Goal: Check status: Check status

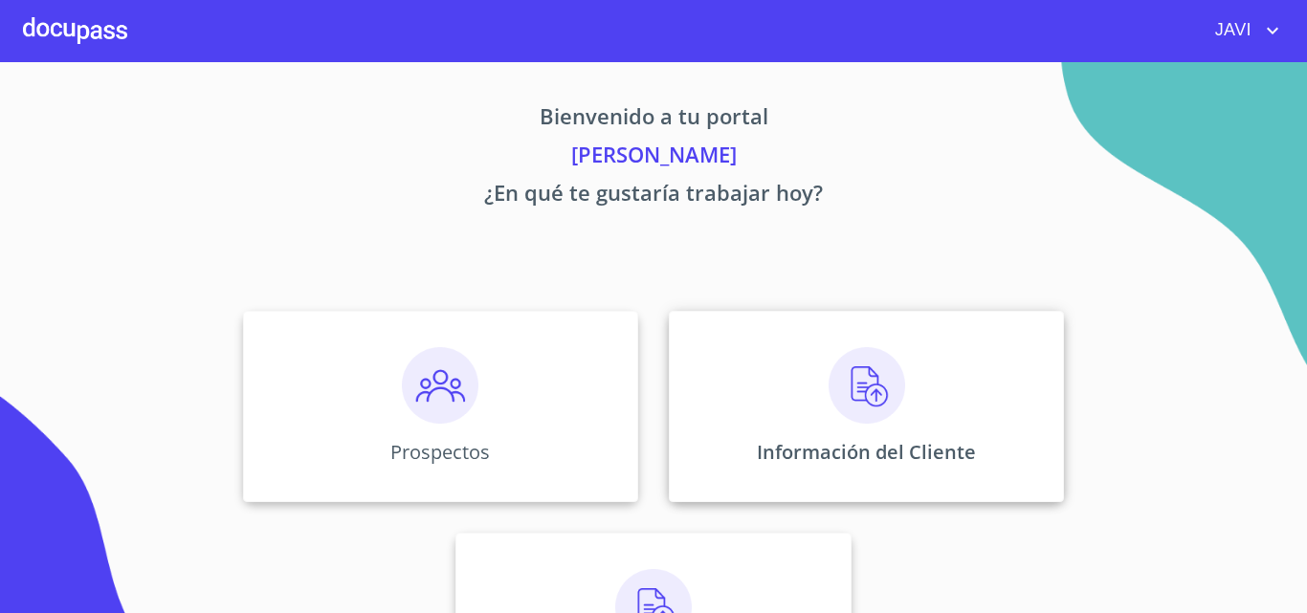
click at [849, 378] on img at bounding box center [866, 385] width 77 height 77
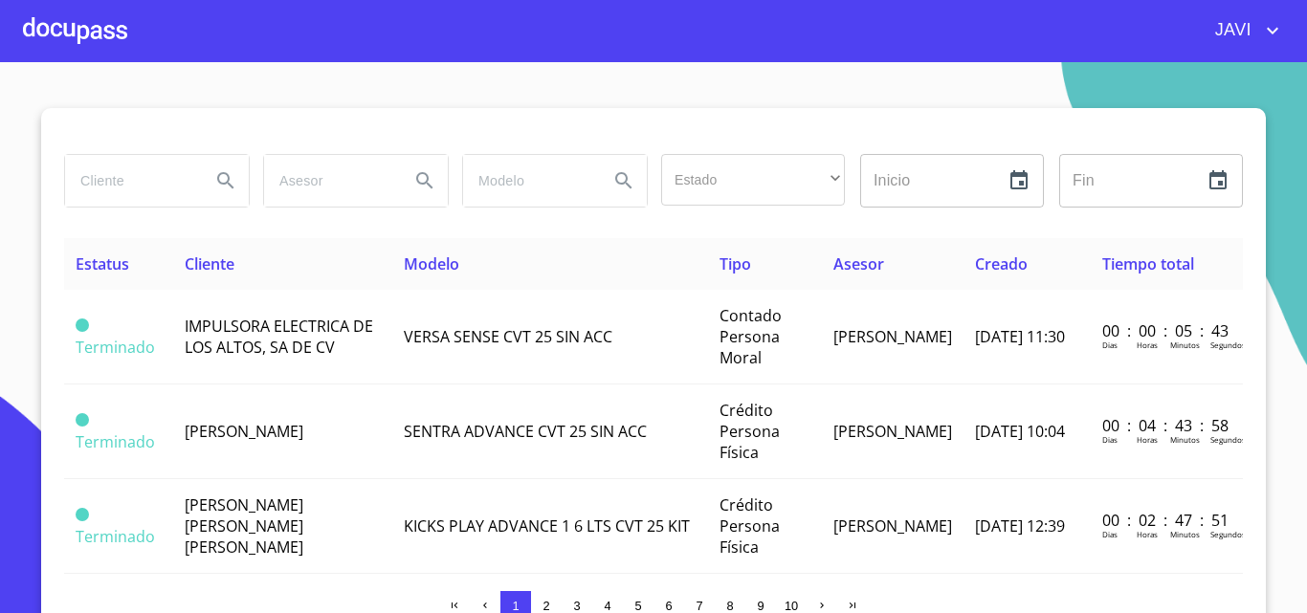
click at [179, 182] on input "search" at bounding box center [130, 181] width 130 height 52
type input "[PERSON_NAME]"
click at [218, 176] on icon "Search" at bounding box center [225, 180] width 23 height 23
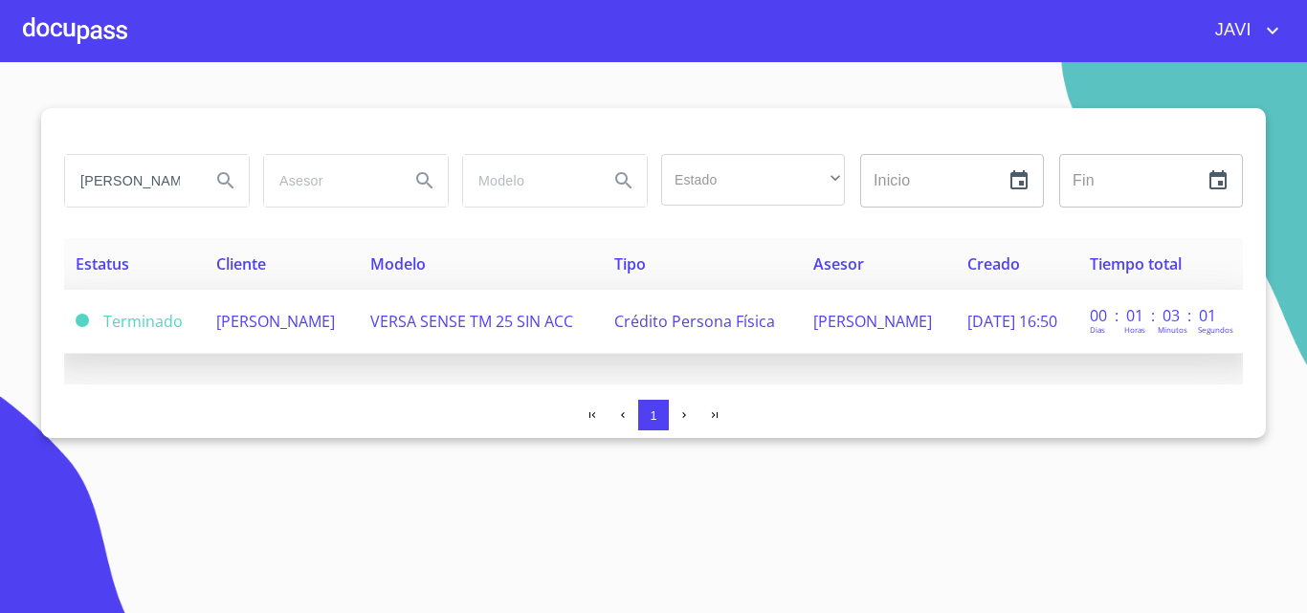
click at [540, 316] on span "VERSA SENSE TM 25 SIN ACC" at bounding box center [471, 321] width 203 height 21
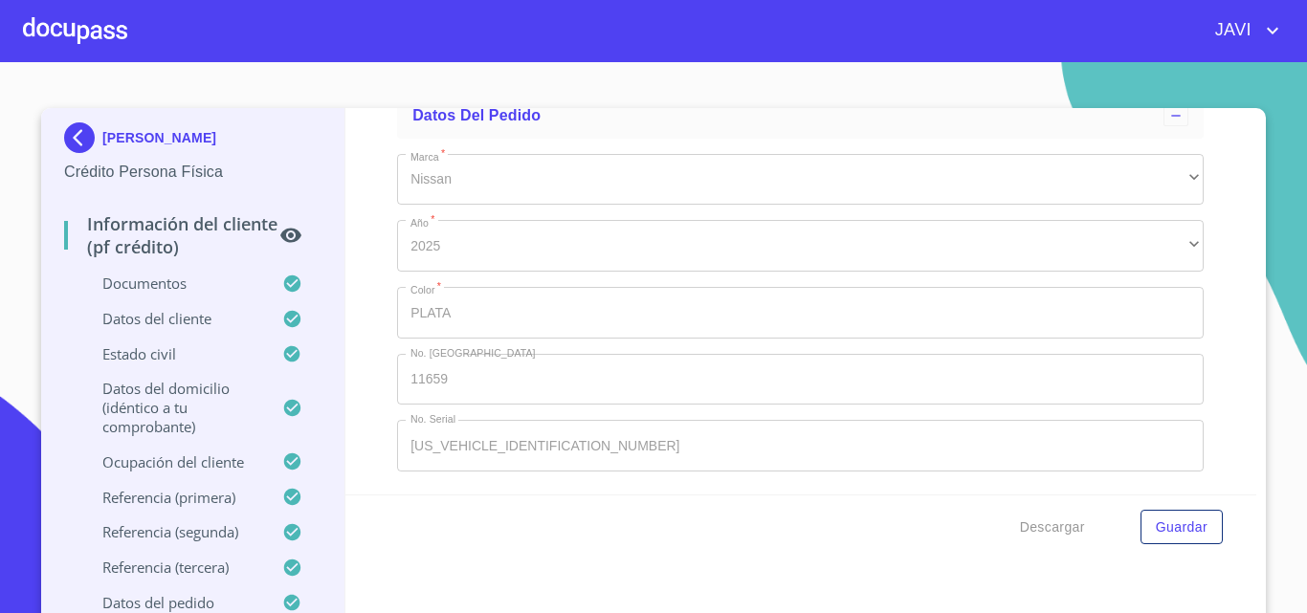
scroll to position [11567, 0]
click at [351, 429] on div "Información del cliente (PF crédito) Documentos Documento de identificación   *…" at bounding box center [801, 301] width 912 height 386
click at [96, 29] on div at bounding box center [75, 30] width 104 height 61
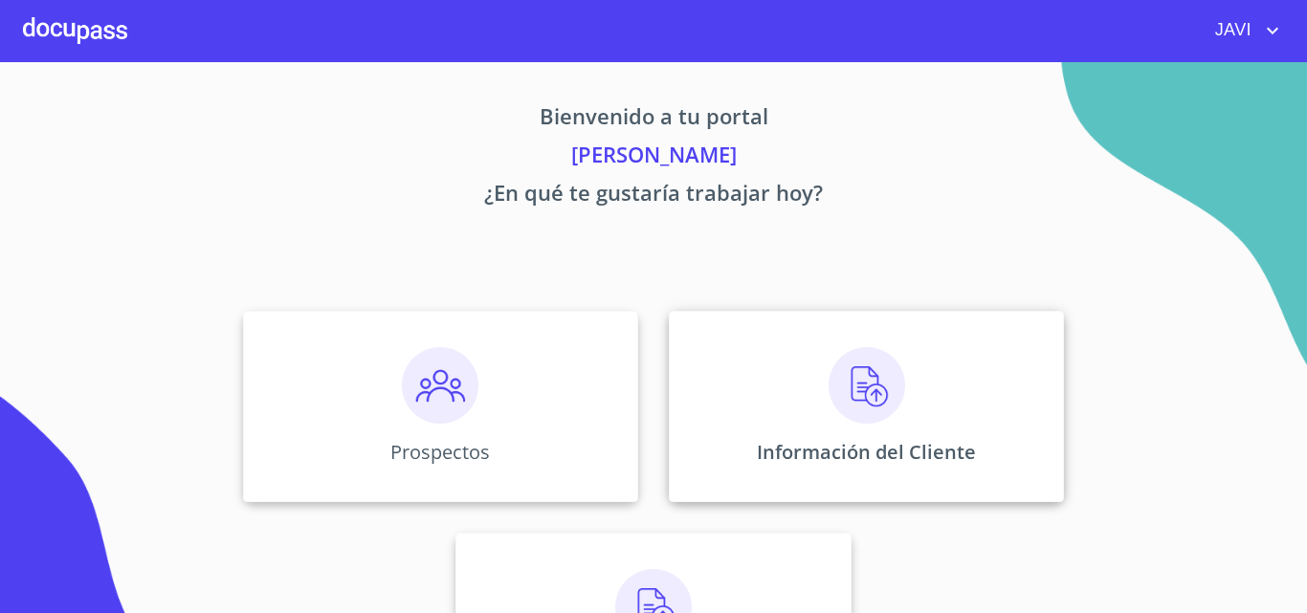
click at [861, 397] on img at bounding box center [866, 385] width 77 height 77
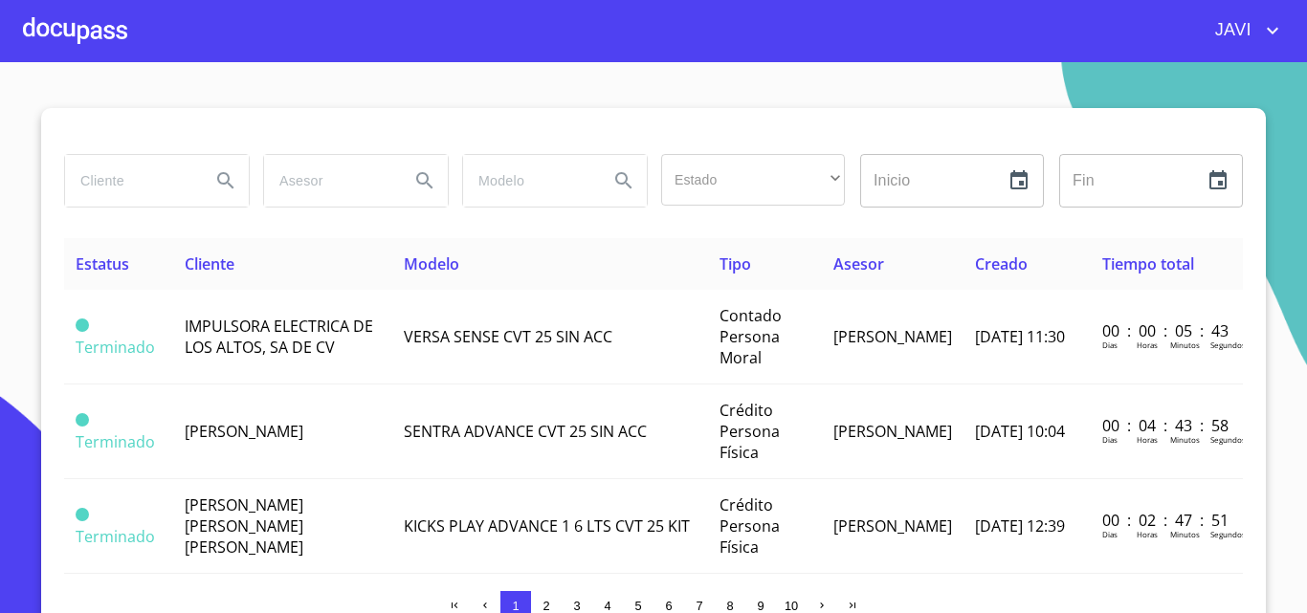
click at [140, 188] on input "search" at bounding box center [130, 181] width 130 height 52
type input "JENNIFER MIRANDA PEREZ"
click at [219, 184] on icon "Search" at bounding box center [225, 180] width 16 height 16
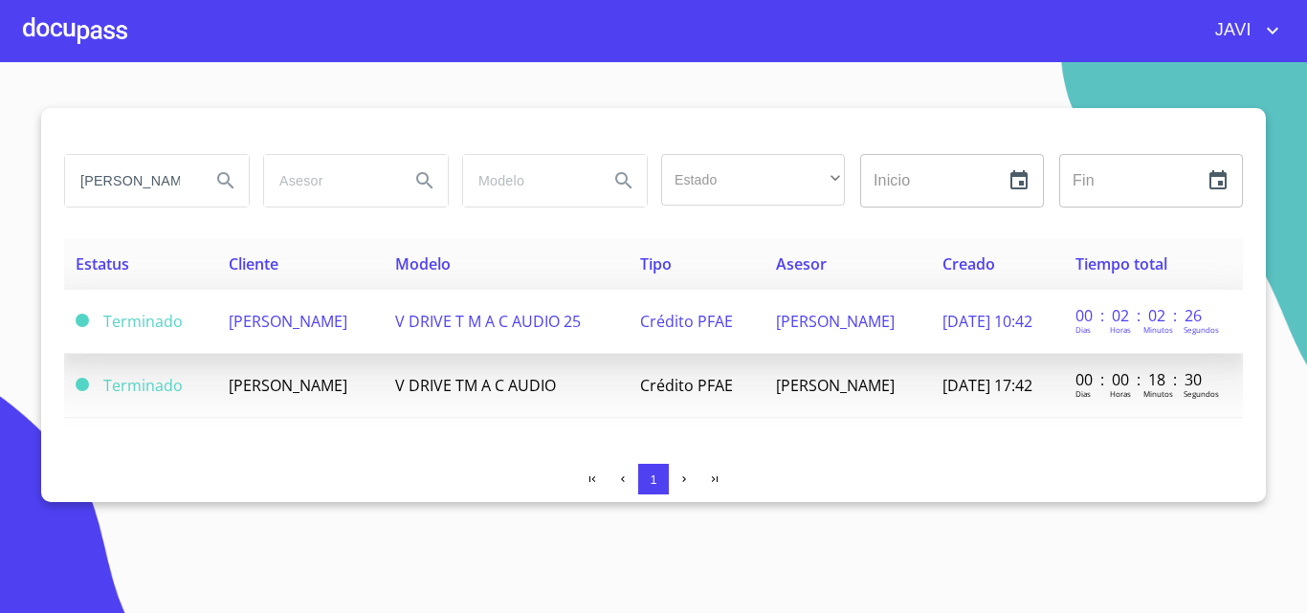
click at [545, 326] on span "V DRIVE T M A C AUDIO 25" at bounding box center [488, 321] width 186 height 21
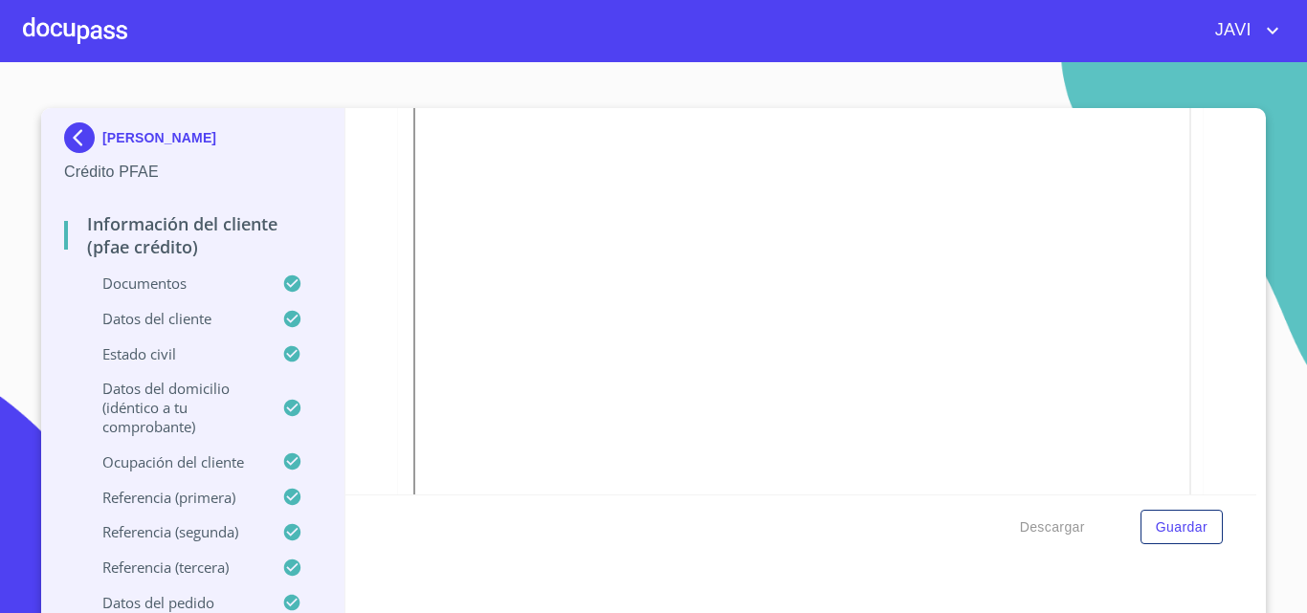
click at [68, 29] on div at bounding box center [75, 30] width 104 height 61
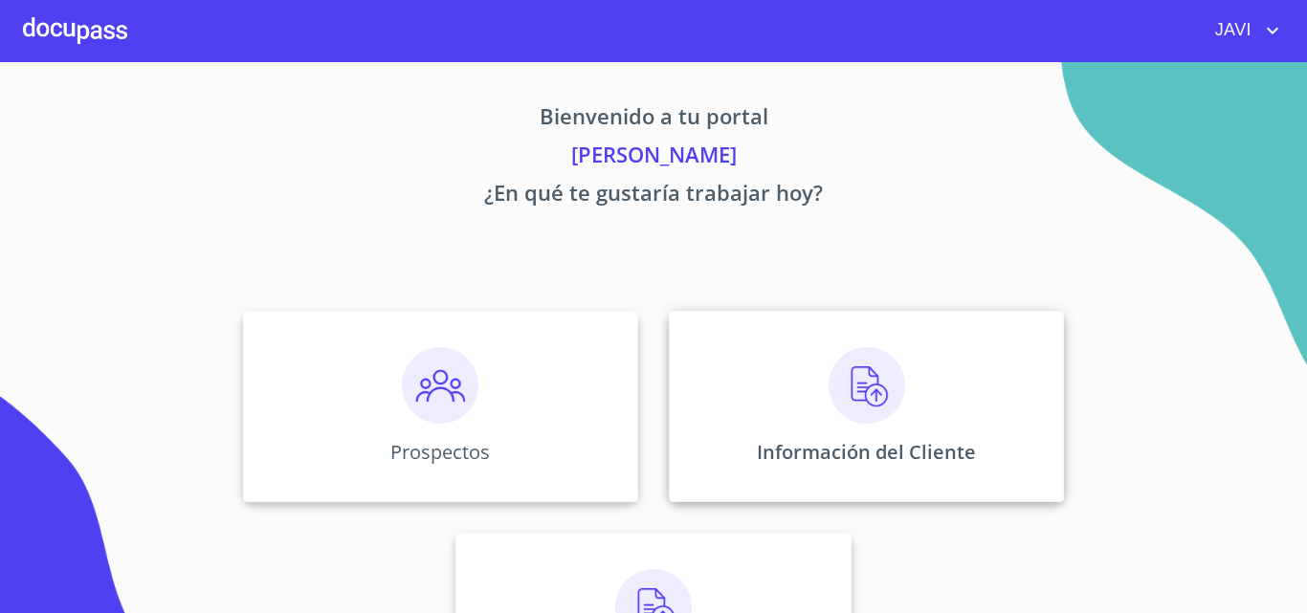
click at [852, 378] on img at bounding box center [866, 385] width 77 height 77
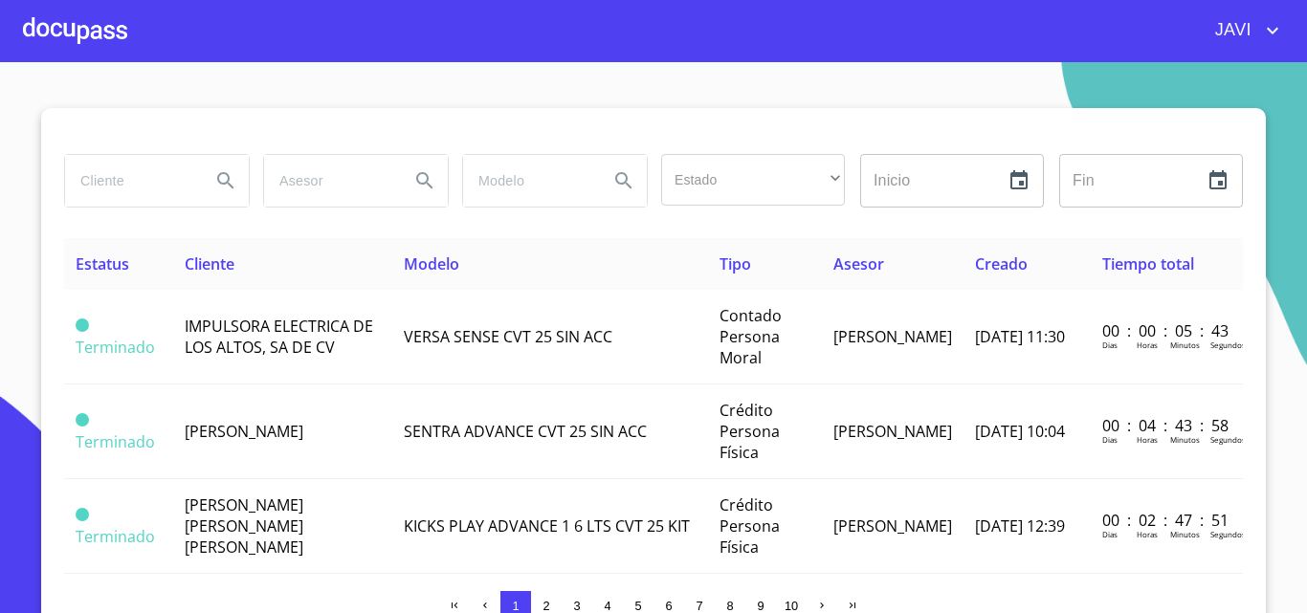
click at [93, 190] on input "search" at bounding box center [130, 181] width 130 height 52
type input "MARTIN IÑIGUEZ"
click at [217, 182] on icon "Search" at bounding box center [225, 180] width 16 height 16
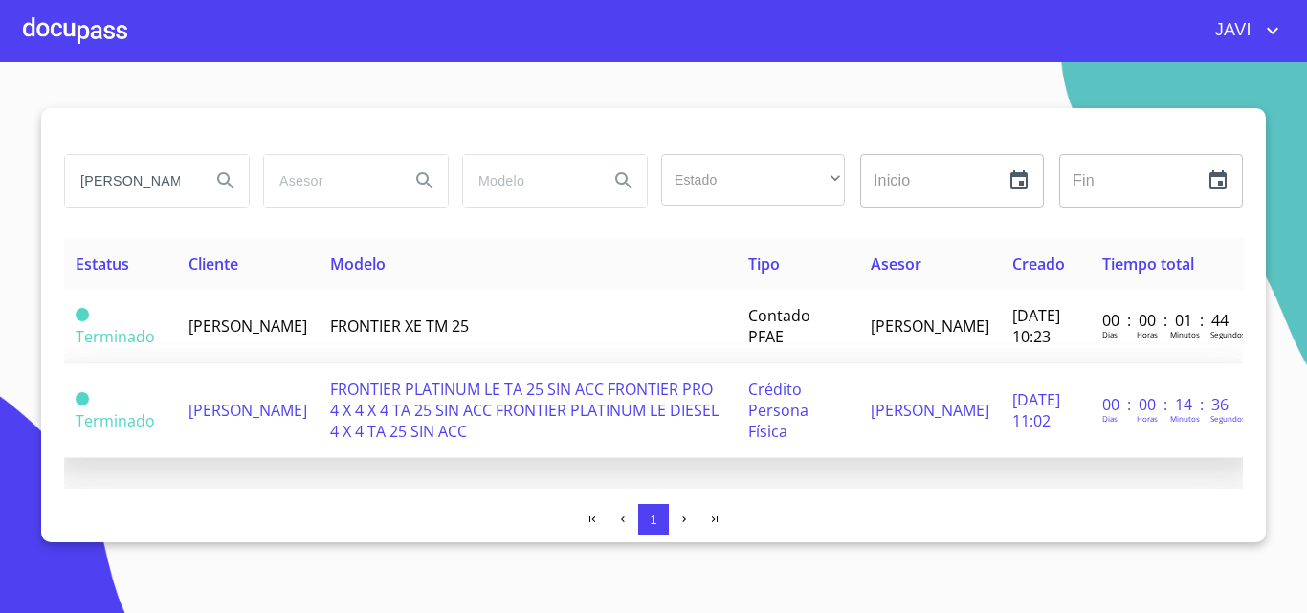
click at [457, 398] on span "FRONTIER PLATINUM LE TA 25 SIN ACC FRONTIER PRO 4 X 4 X 4 TA 25 SIN ACC FRONTIE…" at bounding box center [524, 410] width 388 height 63
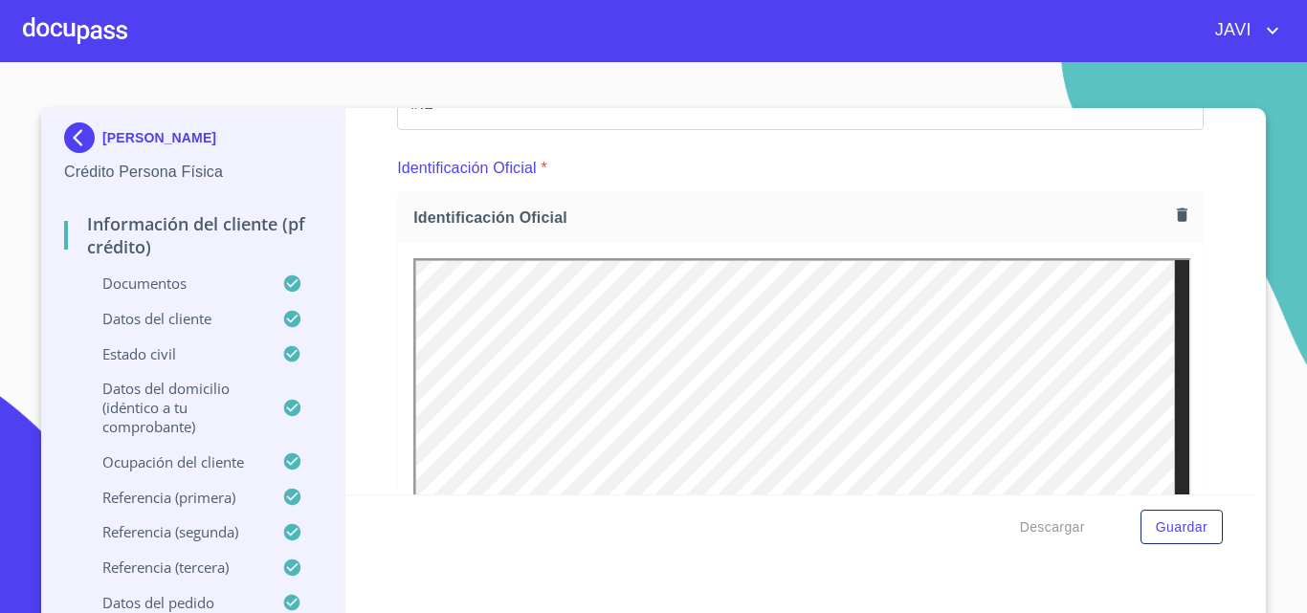
click at [63, 23] on div at bounding box center [75, 30] width 104 height 61
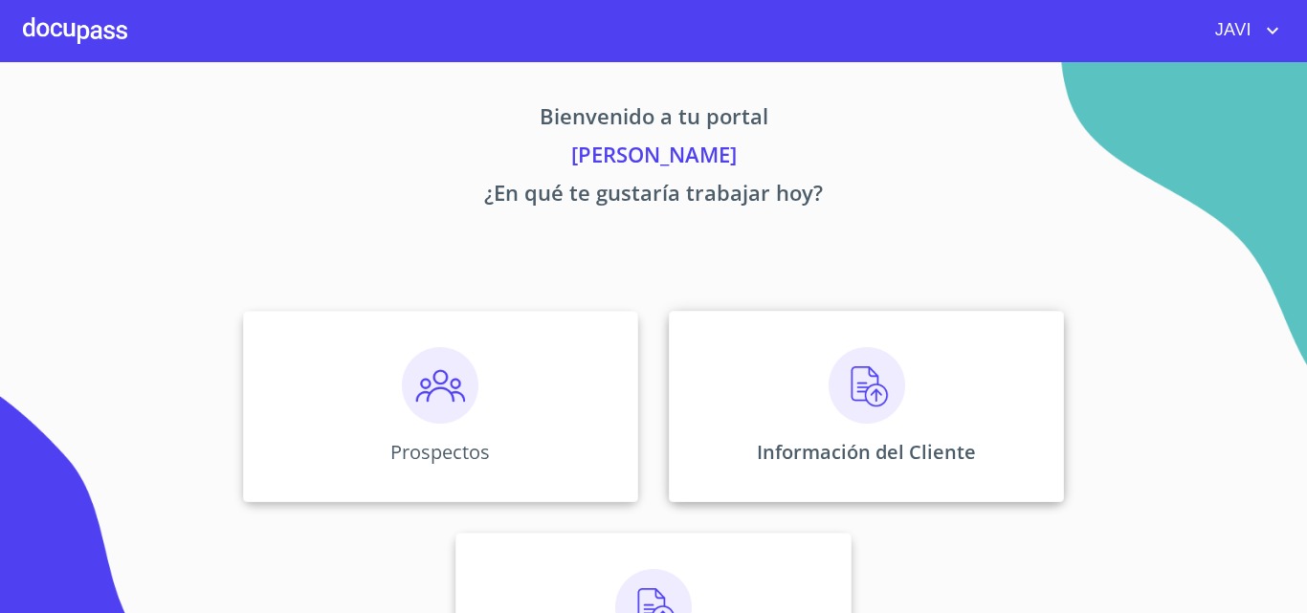
click at [858, 386] on img at bounding box center [866, 385] width 77 height 77
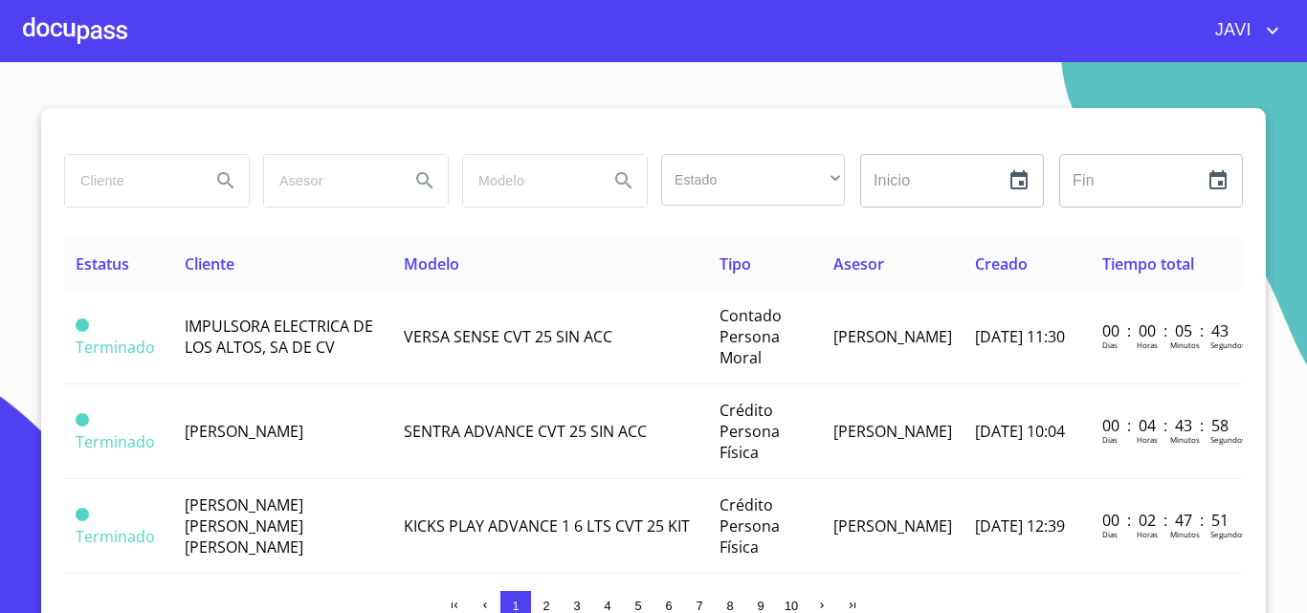
click at [106, 185] on input "search" at bounding box center [130, 181] width 130 height 52
type input "JUAN FERNANDO ROBLES"
click at [217, 177] on icon "Search" at bounding box center [225, 180] width 16 height 16
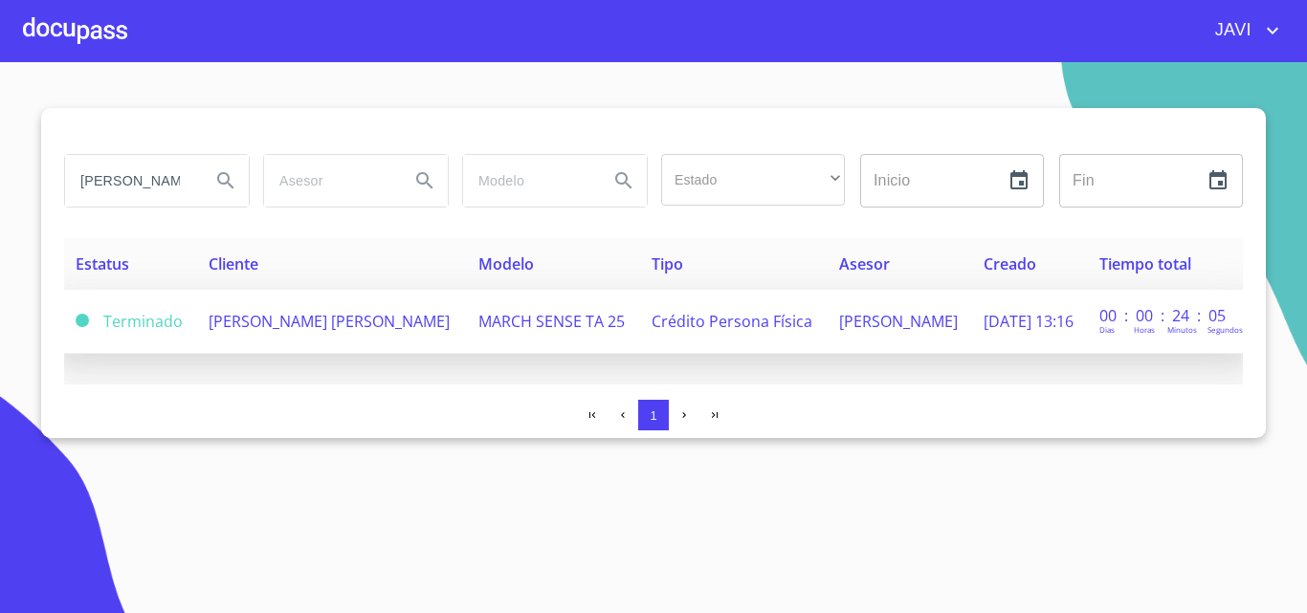
click at [389, 321] on span "JUAN FERNANDO ROBLES RAMOS" at bounding box center [329, 321] width 241 height 21
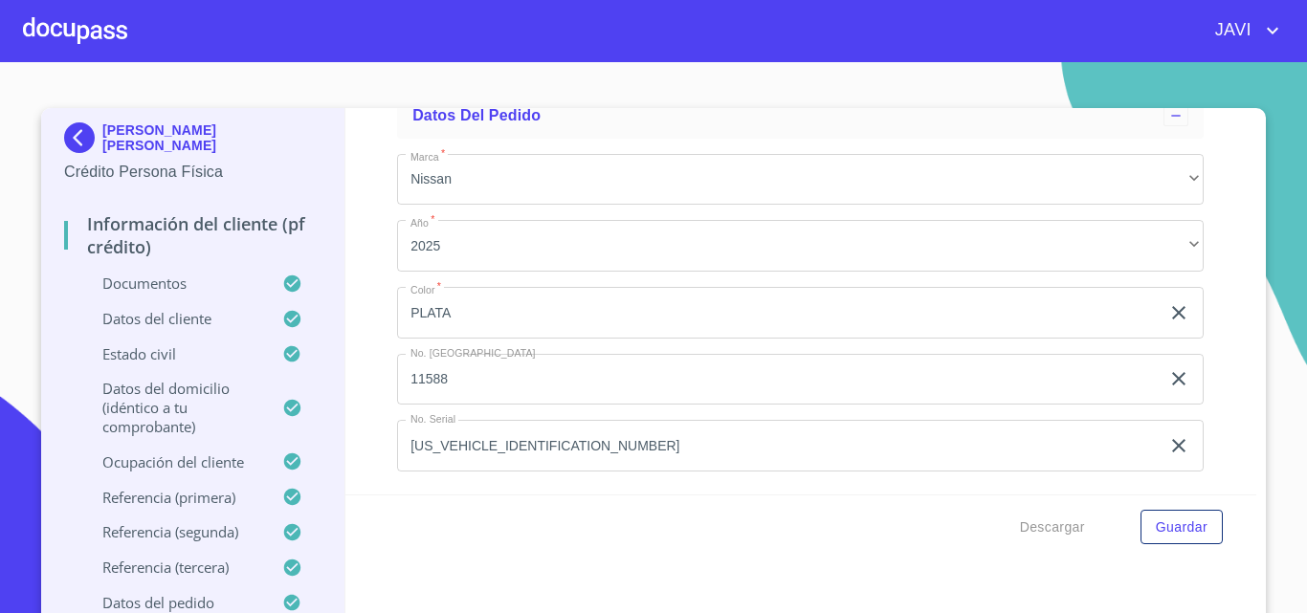
scroll to position [7920, 0]
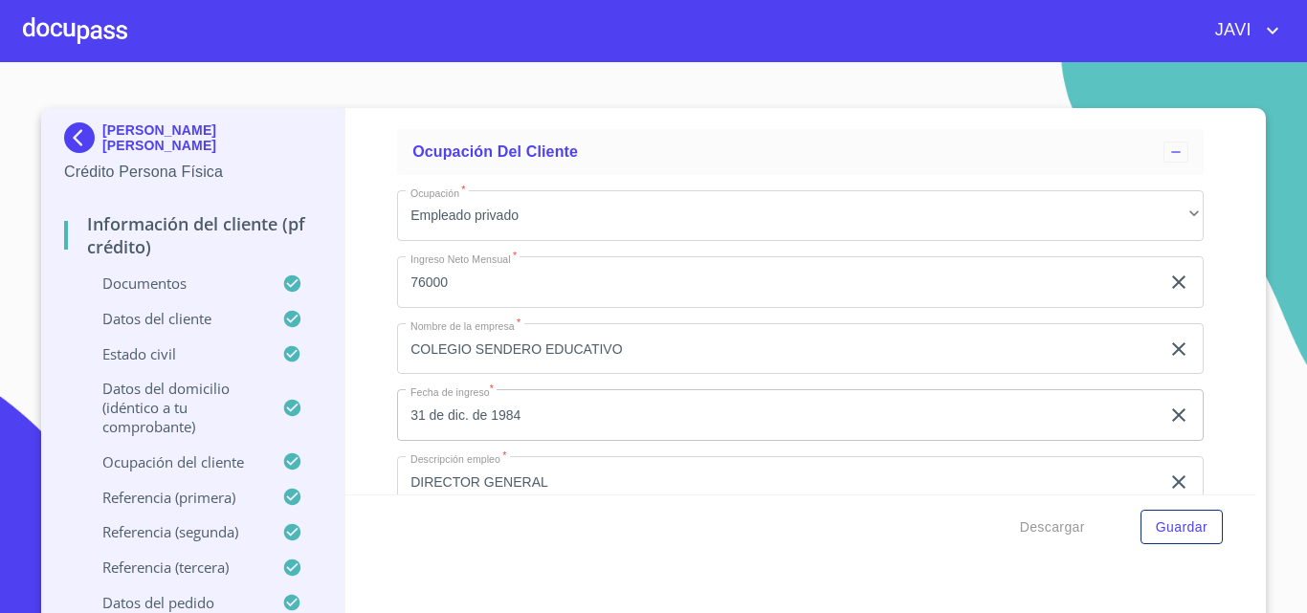
drag, startPoint x: 544, startPoint y: 444, endPoint x: 439, endPoint y: 440, distance: 105.3
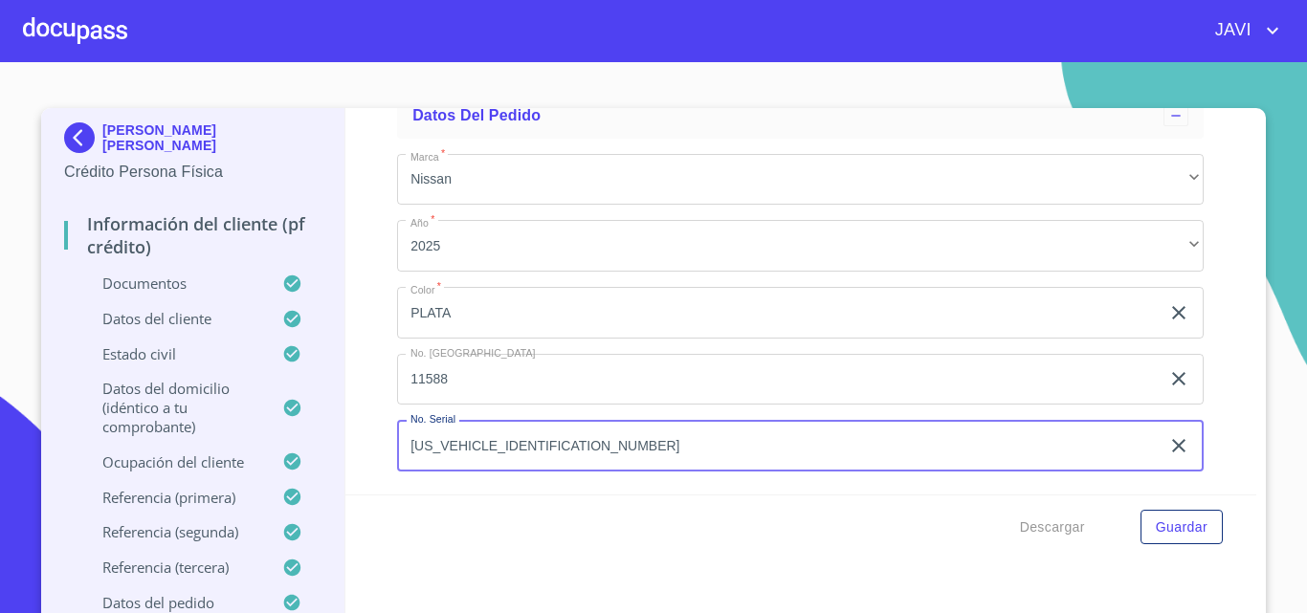
scroll to position [0, 0]
click at [75, 30] on div at bounding box center [75, 30] width 104 height 61
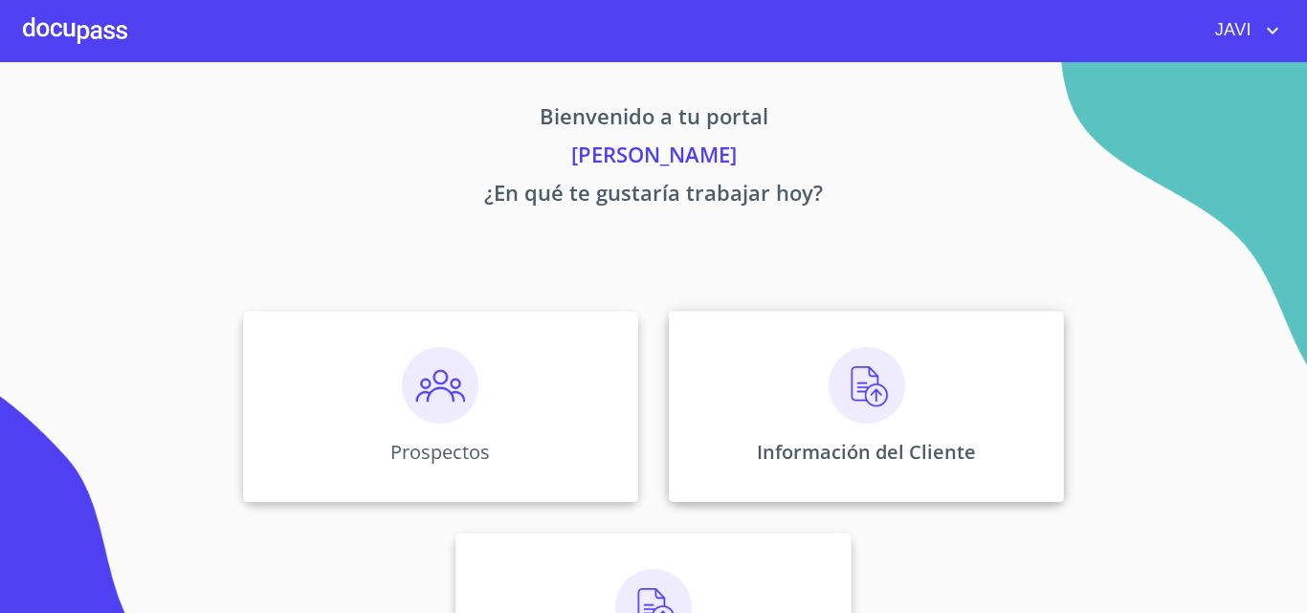
click at [858, 379] on img at bounding box center [866, 385] width 77 height 77
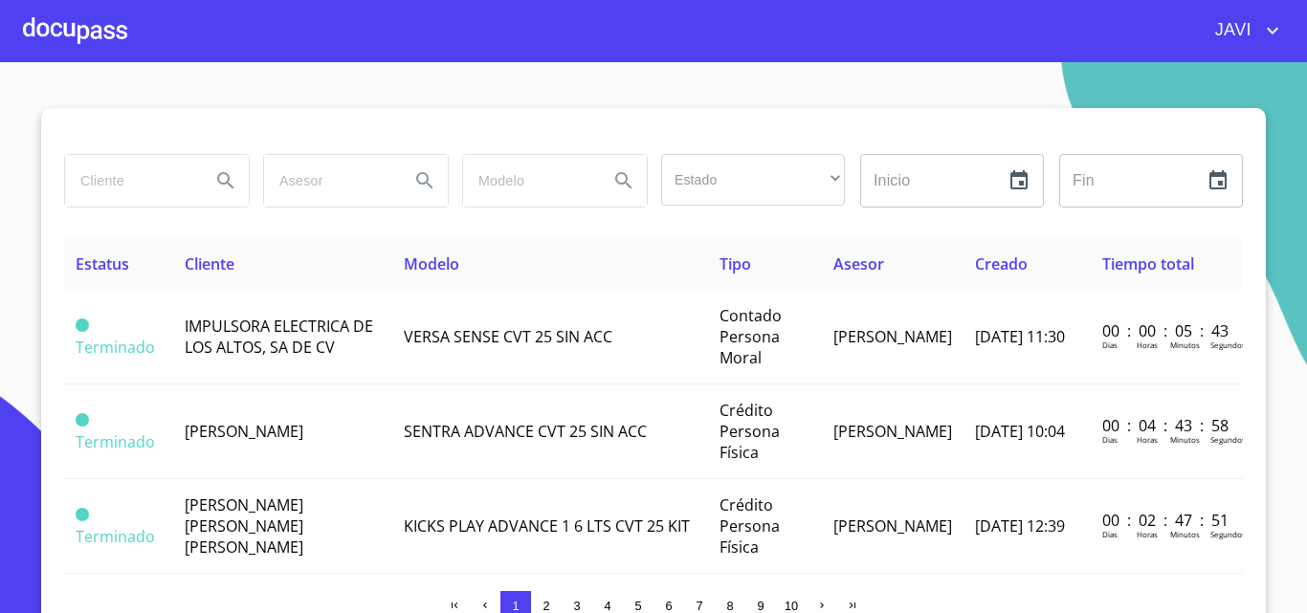
click at [116, 175] on input "search" at bounding box center [130, 181] width 130 height 52
type input "ROSENDO ALEJANDRO"
click at [215, 180] on icon "Search" at bounding box center [225, 180] width 23 height 23
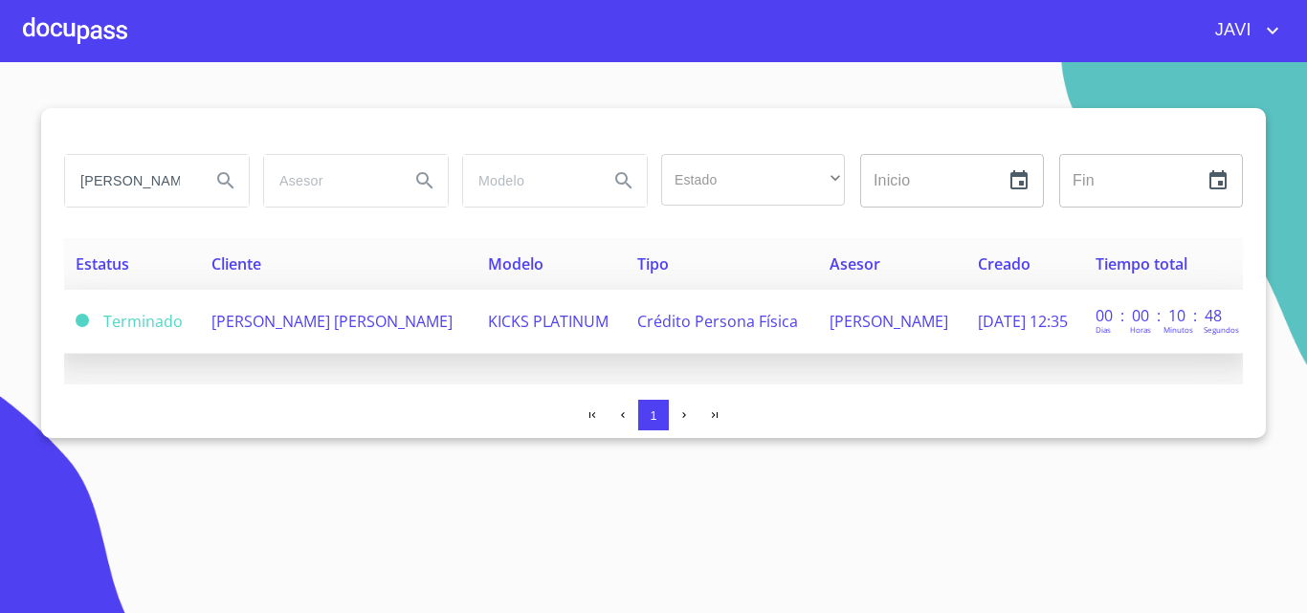
click at [453, 323] on span "ROSENDO ALEJANDRO VARELA LOPEZ" at bounding box center [331, 321] width 241 height 21
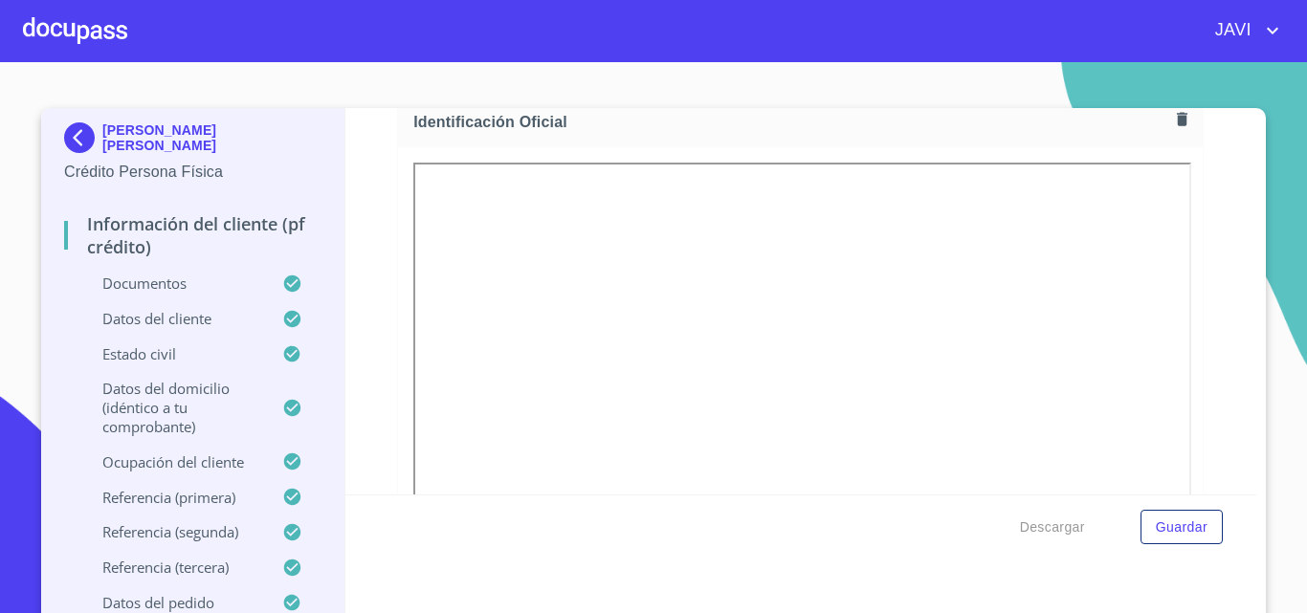
scroll to position [11565, 0]
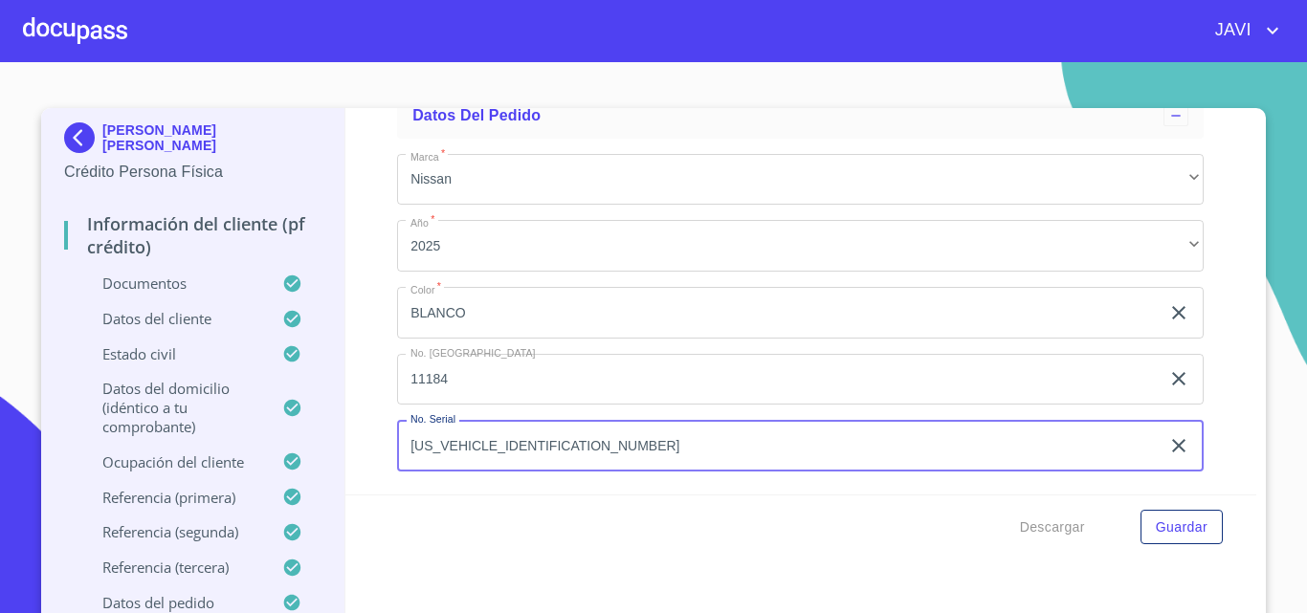
drag, startPoint x: 401, startPoint y: 445, endPoint x: 568, endPoint y: 437, distance: 167.6
click at [568, 437] on input "3N8AP6HE6SL393001" at bounding box center [778, 446] width 762 height 52
click at [64, 31] on div at bounding box center [75, 30] width 104 height 61
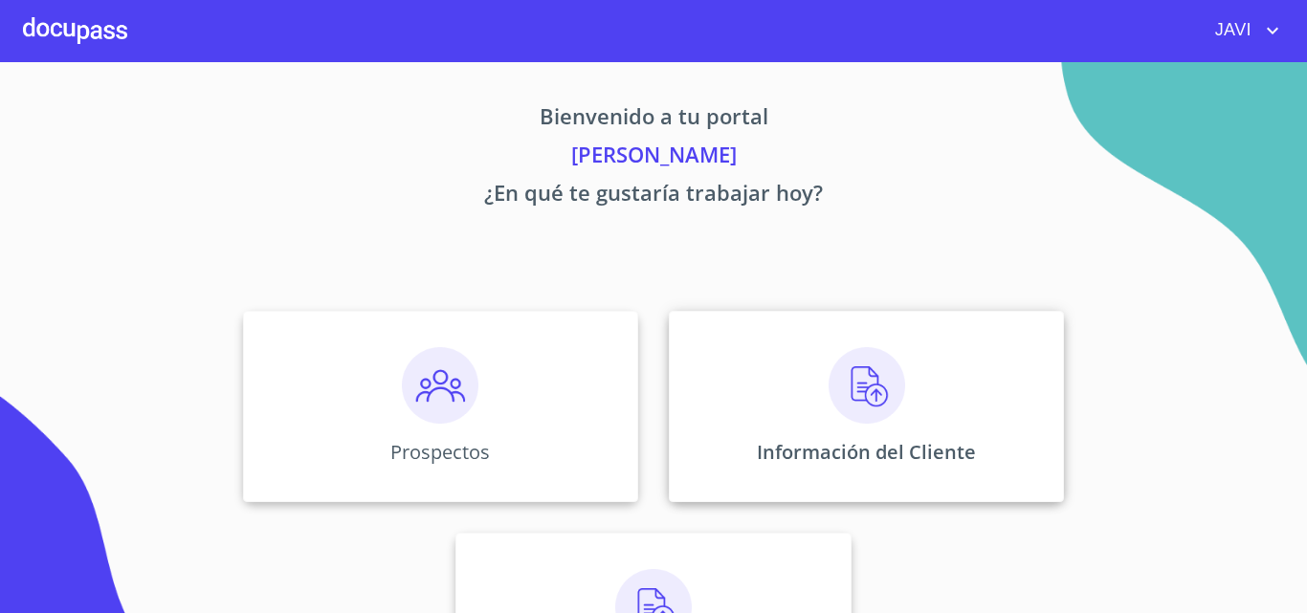
click at [864, 393] on img at bounding box center [866, 385] width 77 height 77
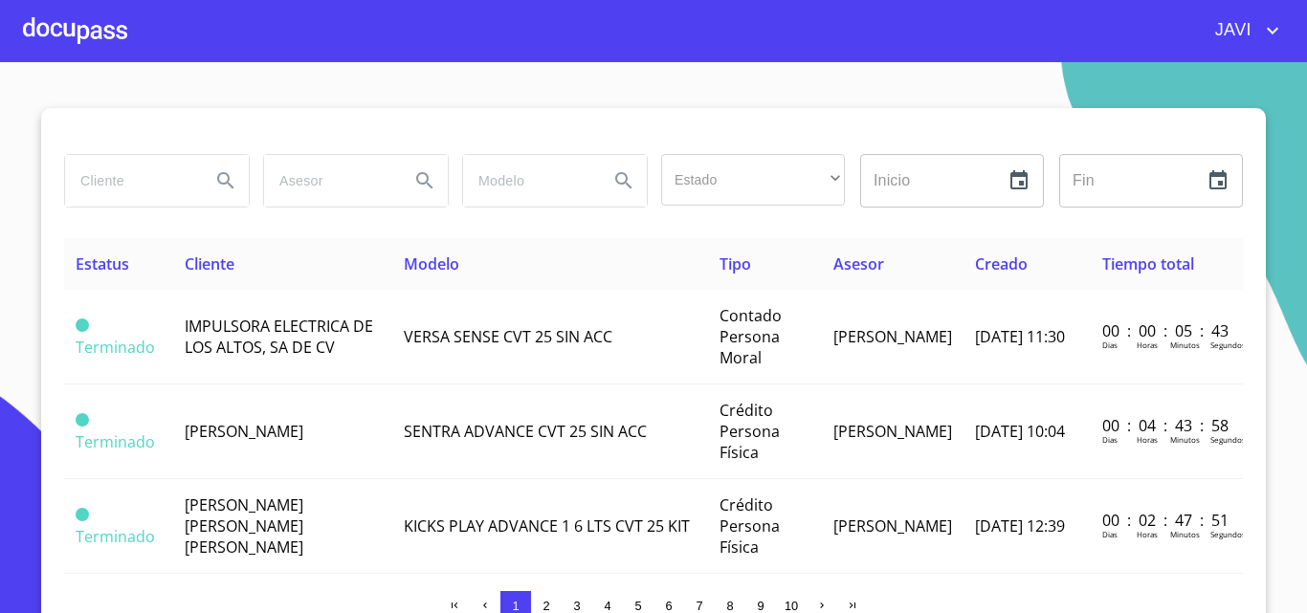
click at [146, 176] on input "search" at bounding box center [130, 181] width 130 height 52
type input "LUIS EDUARDO REYES"
click at [214, 175] on icon "Search" at bounding box center [225, 180] width 23 height 23
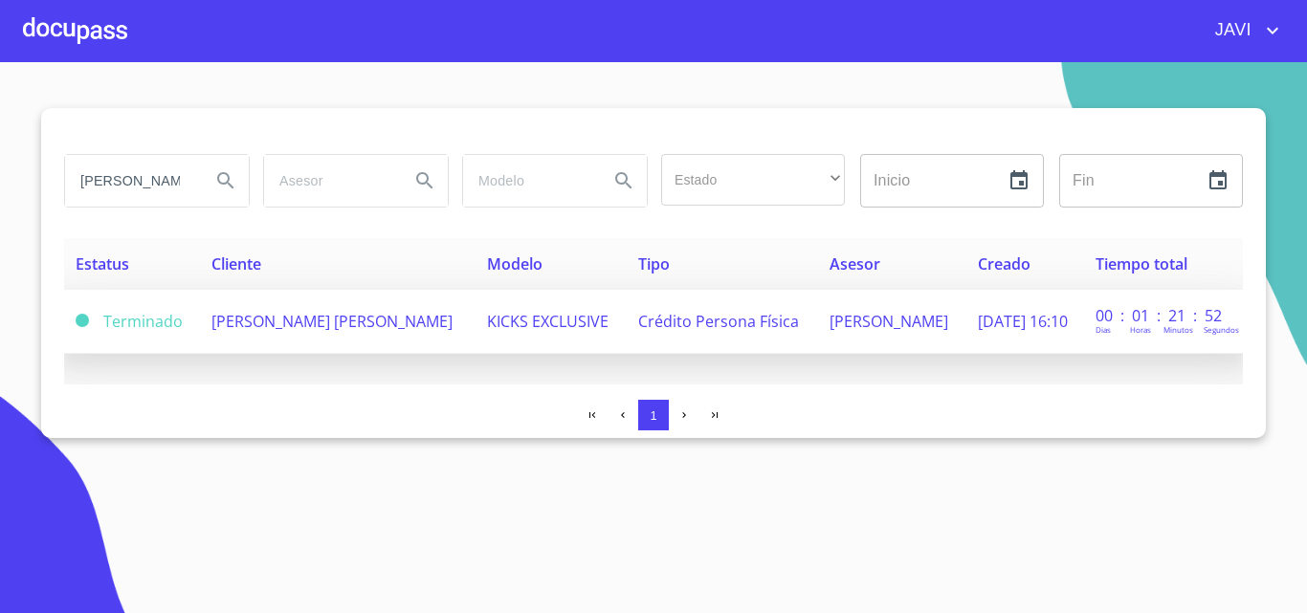
click at [503, 320] on span "KICKS EXCLUSIVE" at bounding box center [547, 321] width 121 height 21
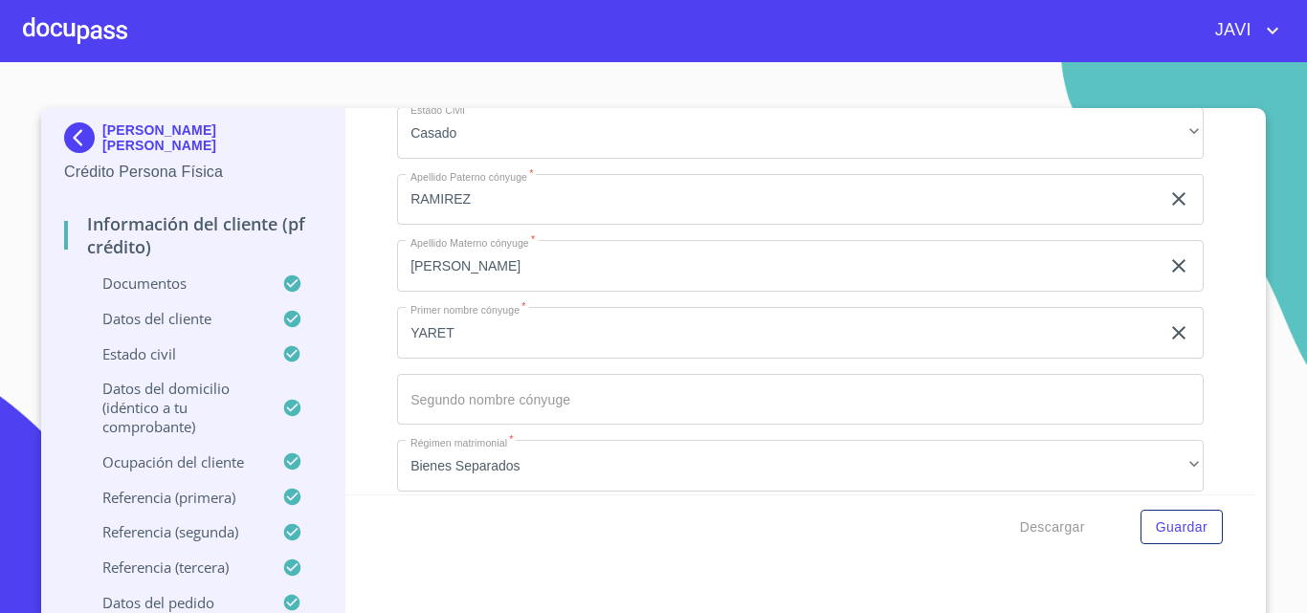
scroll to position [6984, 0]
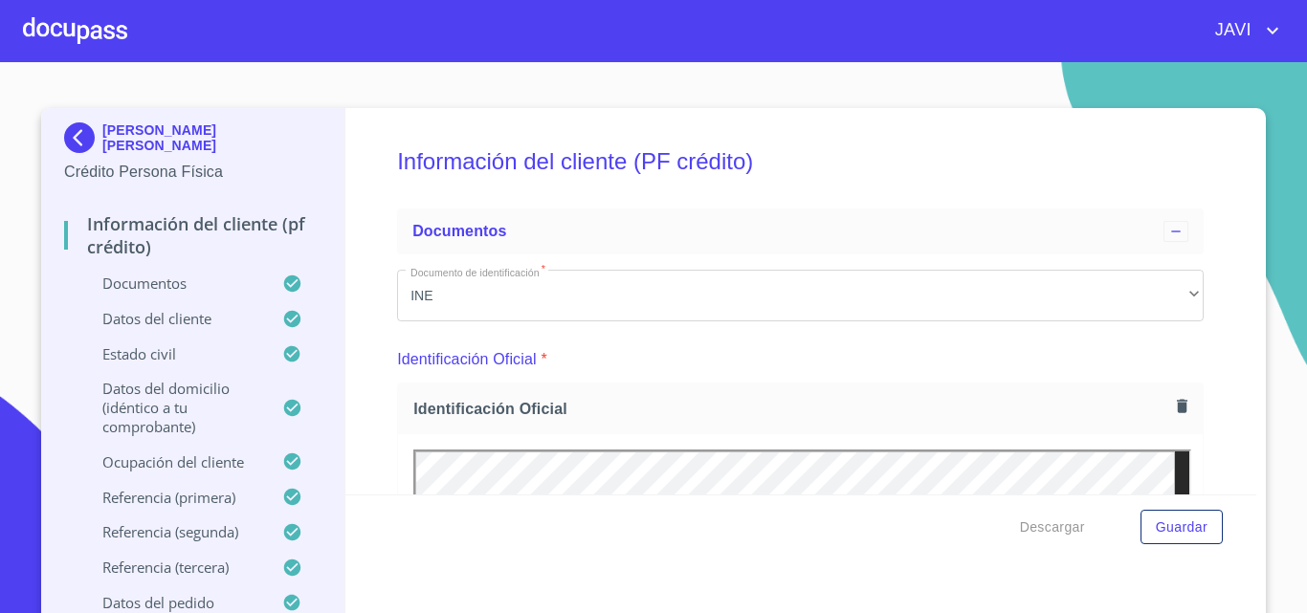
scroll to position [6984, 0]
